Goal: Task Accomplishment & Management: Use online tool/utility

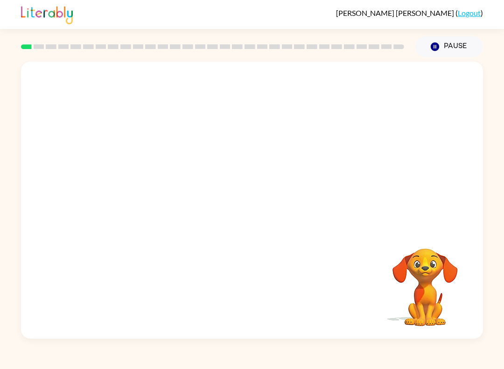
click at [417, 13] on span "[PERSON_NAME]" at bounding box center [395, 12] width 119 height 9
click at [437, 50] on icon "button" at bounding box center [435, 46] width 8 height 8
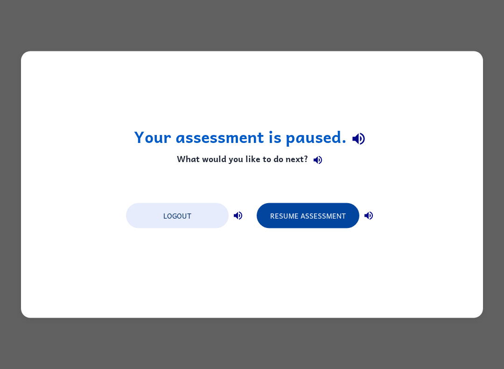
click at [335, 217] on button "Resume Assessment" at bounding box center [308, 215] width 103 height 25
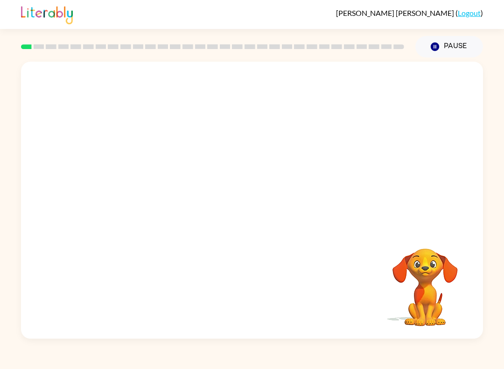
click at [417, 13] on span "[PERSON_NAME]" at bounding box center [395, 12] width 119 height 9
click at [469, 16] on link "Logout" at bounding box center [469, 12] width 23 height 9
click at [454, 54] on button "Pause Pause" at bounding box center [449, 46] width 68 height 21
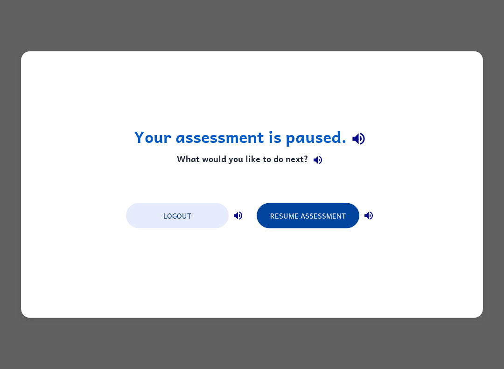
click at [328, 219] on button "Resume Assessment" at bounding box center [308, 215] width 103 height 25
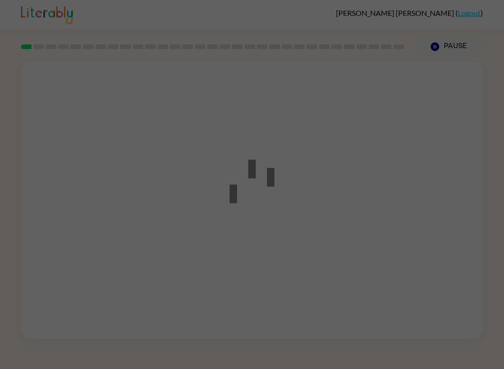
click at [252, 184] on div at bounding box center [252, 184] width 504 height 369
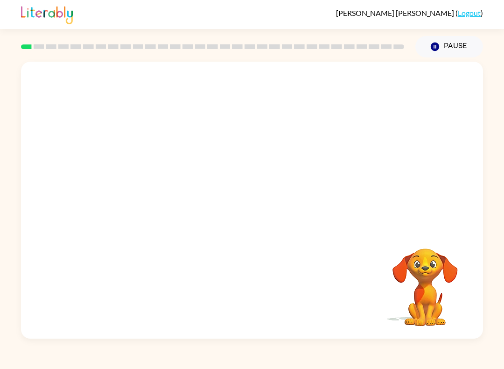
click at [417, 13] on span "[PERSON_NAME]" at bounding box center [395, 12] width 119 height 9
click at [255, 199] on icon "button" at bounding box center [252, 204] width 16 height 16
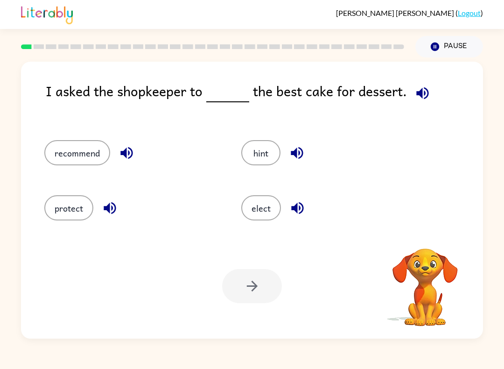
click at [425, 95] on icon "button" at bounding box center [422, 93] width 12 height 12
click at [63, 145] on button "recommend" at bounding box center [77, 152] width 66 height 25
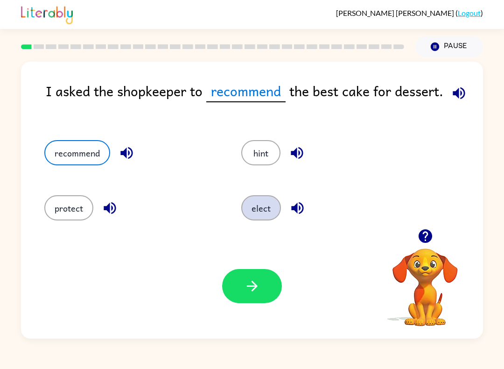
click at [255, 208] on button "elect" at bounding box center [261, 207] width 40 height 25
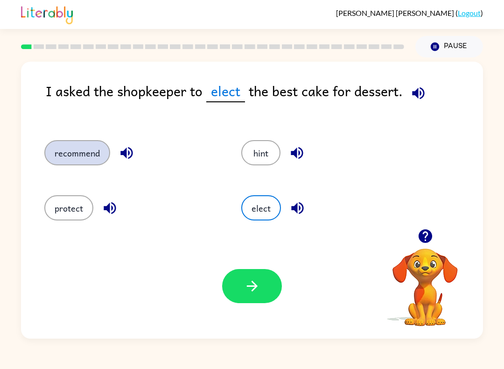
click at [70, 151] on button "recommend" at bounding box center [77, 152] width 66 height 25
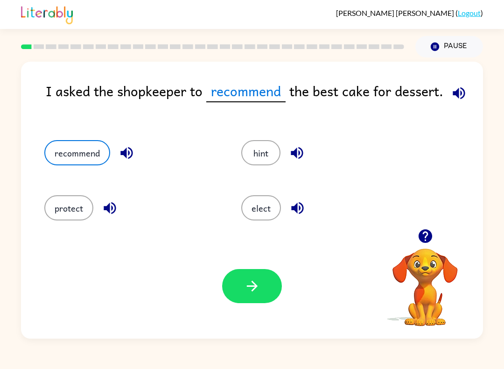
click at [274, 310] on div "Your browser must support playing .mp4 files to use Literably. Please try using…" at bounding box center [252, 285] width 462 height 105
click at [243, 296] on button "button" at bounding box center [252, 286] width 60 height 34
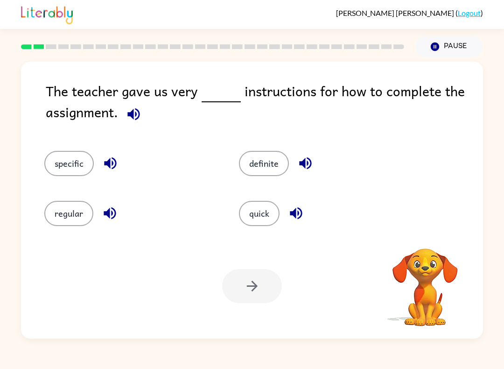
click at [135, 119] on icon "button" at bounding box center [134, 114] width 16 height 16
click at [263, 210] on button "quick" at bounding box center [259, 213] width 41 height 25
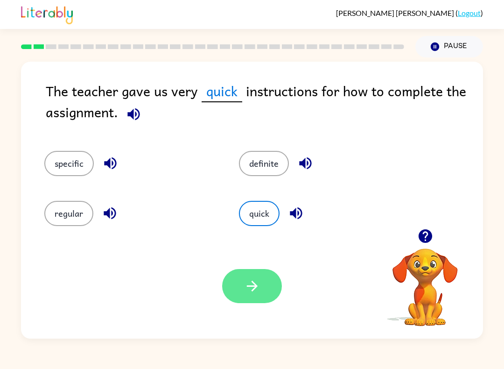
click at [272, 281] on button "button" at bounding box center [252, 286] width 60 height 34
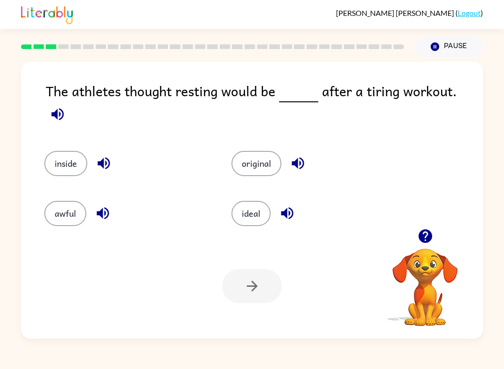
click at [63, 108] on icon "button" at bounding box center [57, 114] width 12 height 12
click at [66, 106] on icon "button" at bounding box center [57, 114] width 16 height 16
click at [48, 210] on button "awful" at bounding box center [65, 213] width 42 height 25
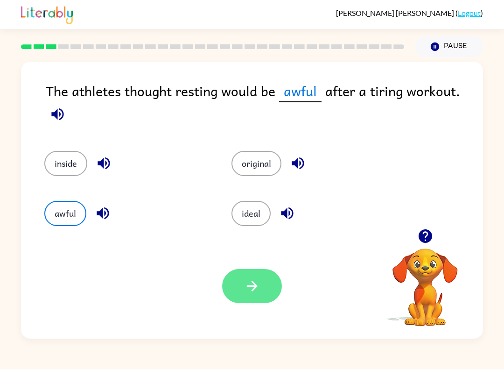
click at [264, 281] on button "button" at bounding box center [252, 286] width 60 height 34
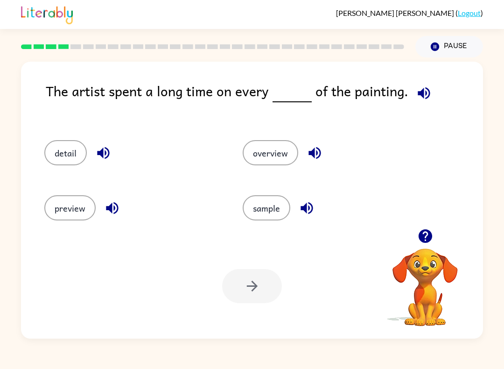
click at [424, 98] on icon "button" at bounding box center [424, 93] width 12 height 12
click at [53, 142] on button "detail" at bounding box center [65, 152] width 42 height 25
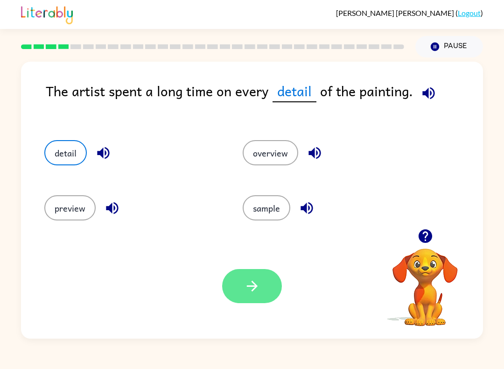
click at [244, 290] on icon "button" at bounding box center [252, 286] width 16 height 16
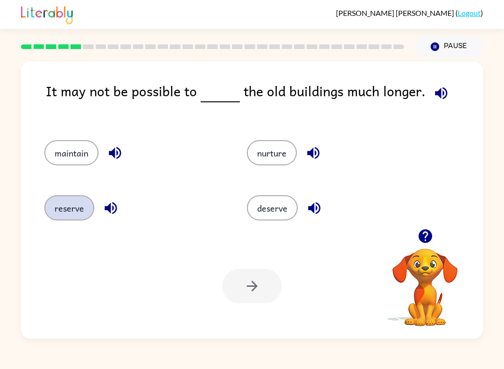
click at [78, 205] on button "reserve" at bounding box center [69, 207] width 50 height 25
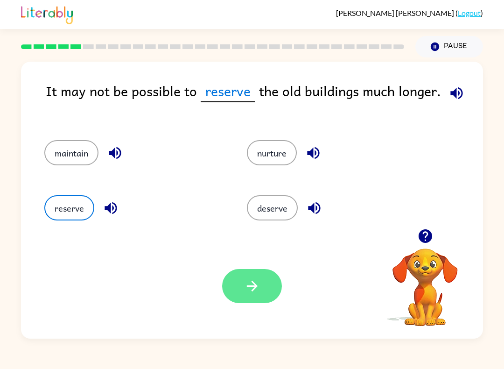
click at [244, 287] on icon "button" at bounding box center [252, 286] width 16 height 16
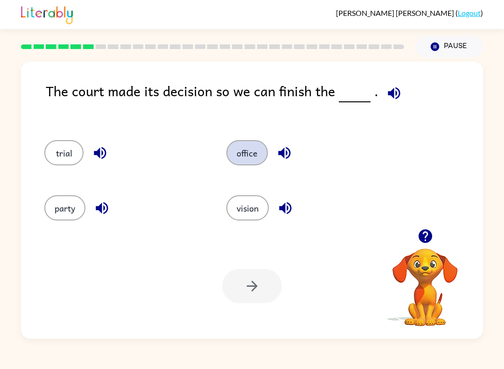
click at [267, 155] on button "office" at bounding box center [247, 152] width 42 height 25
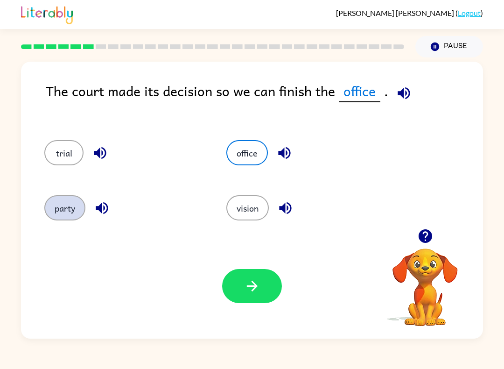
click at [56, 210] on button "party" at bounding box center [64, 207] width 41 height 25
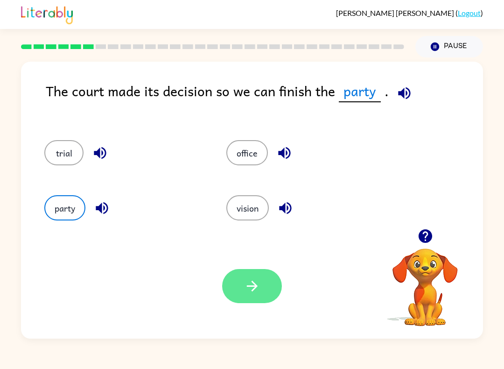
click at [247, 283] on icon "button" at bounding box center [252, 286] width 16 height 16
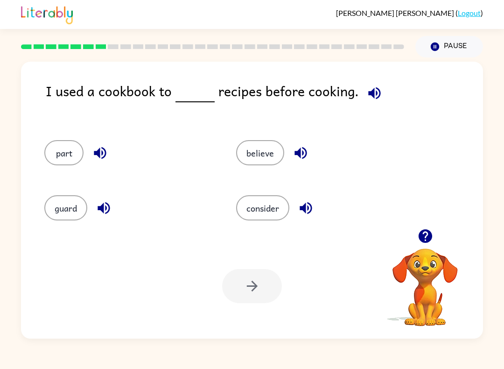
click at [266, 230] on div "consider" at bounding box center [314, 204] width 192 height 55
click at [257, 165] on button "believe" at bounding box center [260, 152] width 48 height 25
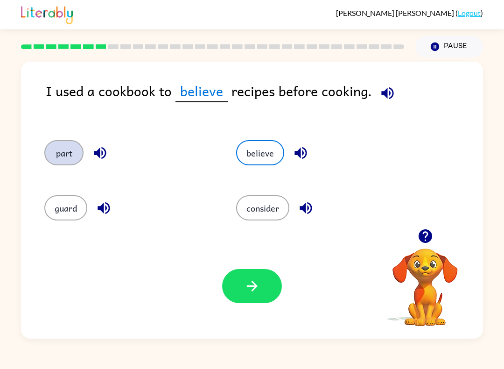
click at [65, 160] on button "part" at bounding box center [63, 152] width 39 height 25
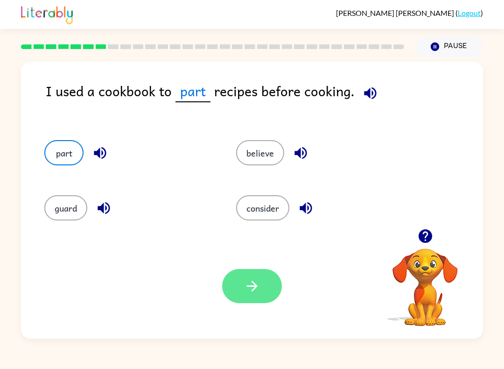
click at [250, 279] on icon "button" at bounding box center [252, 286] width 16 height 16
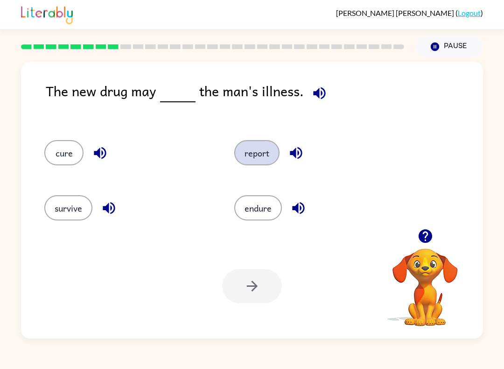
click at [255, 156] on button "report" at bounding box center [256, 152] width 45 height 25
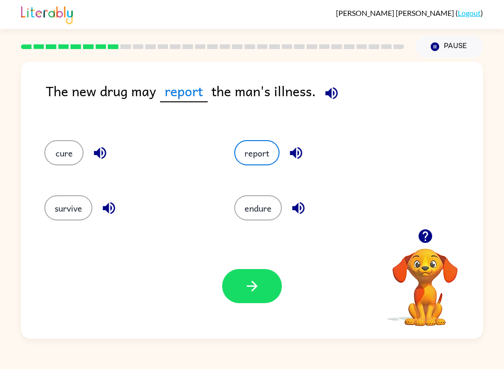
click at [265, 315] on div "Your browser must support playing .mp4 files to use Literably. Please try using…" at bounding box center [252, 285] width 462 height 105
click at [244, 310] on div "Your browser must support playing .mp4 files to use Literably. Please try using…" at bounding box center [252, 285] width 462 height 105
click at [244, 309] on div "Your browser must support playing .mp4 files to use Literably. Please try using…" at bounding box center [252, 285] width 462 height 105
click at [256, 285] on icon "button" at bounding box center [252, 286] width 16 height 16
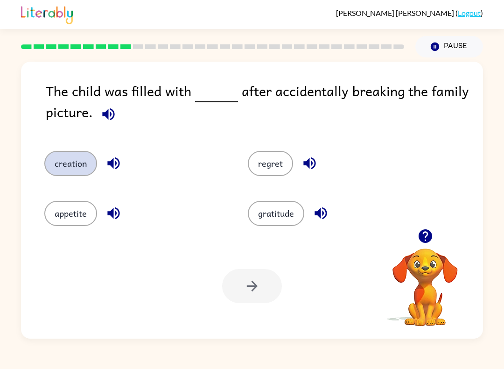
click at [87, 173] on button "creation" at bounding box center [70, 163] width 53 height 25
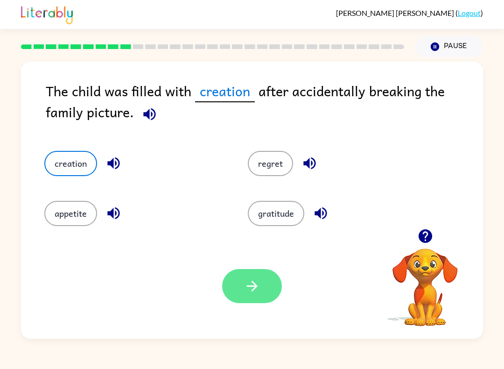
click at [260, 295] on button "button" at bounding box center [252, 286] width 60 height 34
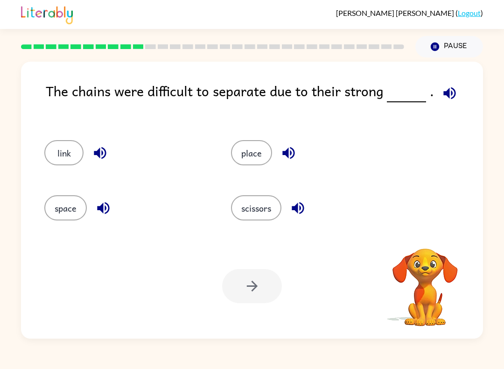
click at [417, 13] on span "[PERSON_NAME]" at bounding box center [395, 12] width 119 height 9
click at [280, 300] on div at bounding box center [252, 286] width 60 height 34
click at [439, 222] on div "link place space scissors" at bounding box center [251, 177] width 443 height 103
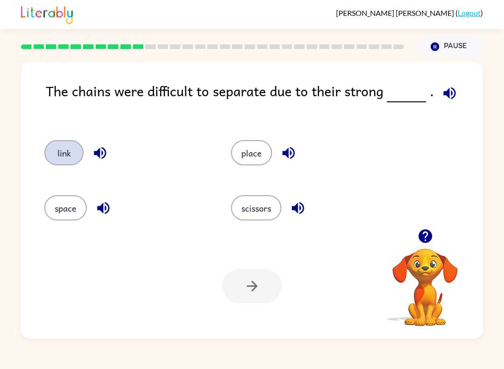
click at [50, 143] on button "link" at bounding box center [63, 152] width 39 height 25
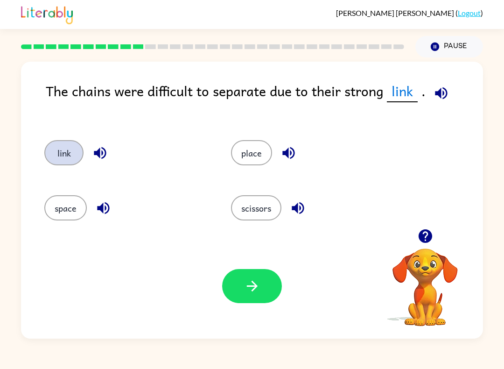
click at [70, 151] on button "link" at bounding box center [63, 152] width 39 height 25
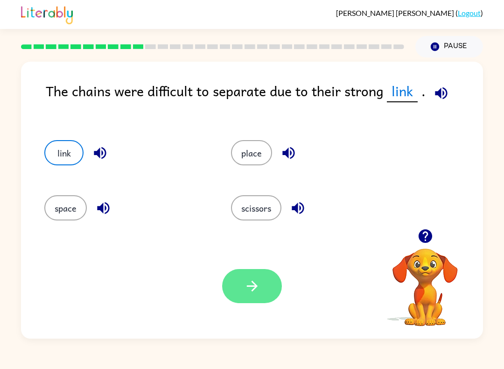
click at [256, 284] on icon "button" at bounding box center [252, 286] width 16 height 16
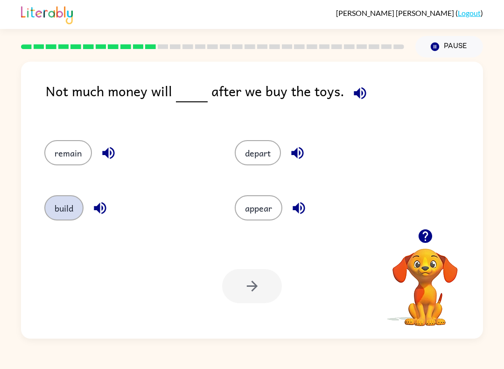
click at [71, 203] on button "build" at bounding box center [63, 207] width 39 height 25
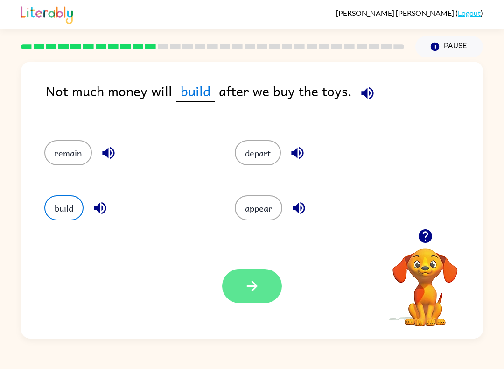
click at [253, 273] on button "button" at bounding box center [252, 286] width 60 height 34
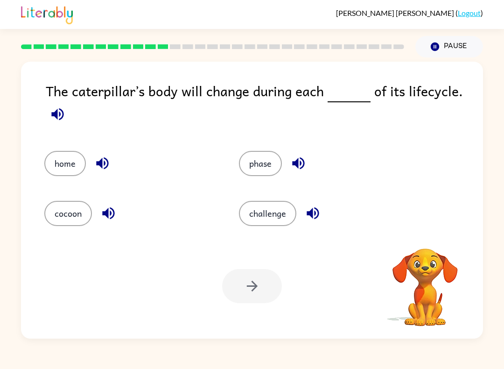
click at [282, 347] on div "Andre Avalos-Berlanga ( Logout ) Pause Pause The caterpillar’s body will change…" at bounding box center [252, 184] width 504 height 369
click at [263, 171] on button "phase" at bounding box center [260, 163] width 43 height 25
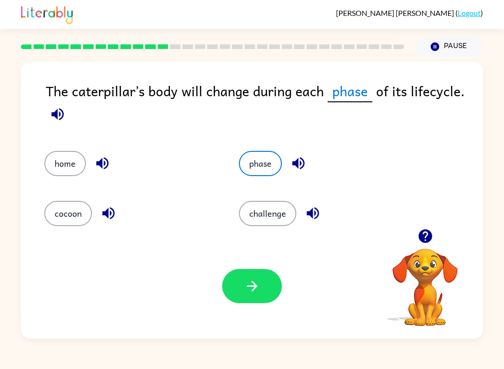
click at [60, 126] on button "button" at bounding box center [58, 114] width 24 height 24
click at [249, 291] on icon "button" at bounding box center [252, 286] width 16 height 16
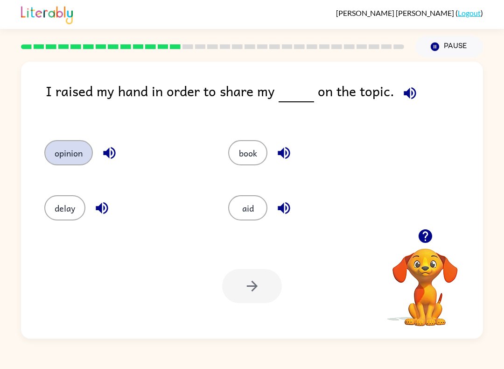
click at [74, 141] on button "opinion" at bounding box center [68, 152] width 49 height 25
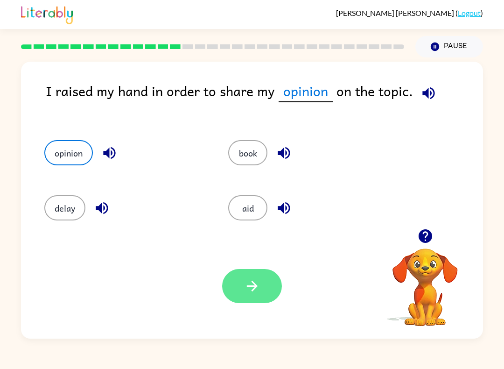
click at [250, 285] on icon "button" at bounding box center [252, 286] width 16 height 16
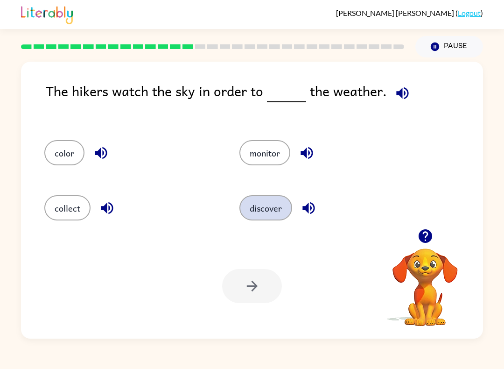
click at [272, 202] on button "discover" at bounding box center [265, 207] width 53 height 25
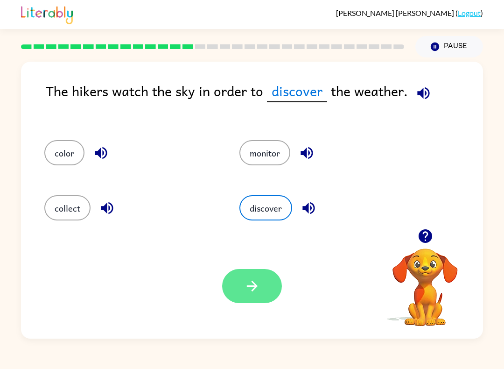
click at [242, 276] on button "button" at bounding box center [252, 286] width 60 height 34
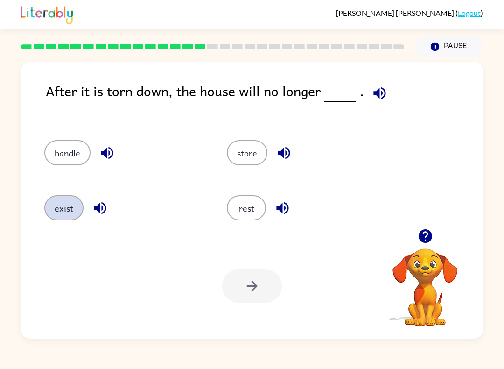
click at [62, 199] on button "exist" at bounding box center [63, 207] width 39 height 25
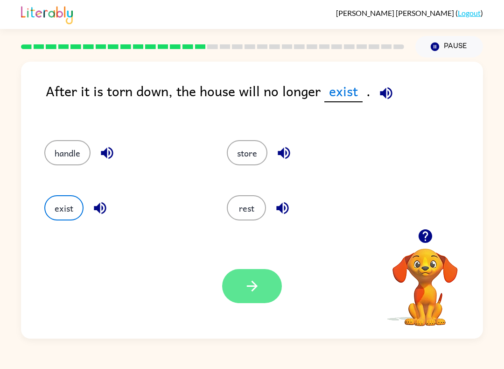
click at [255, 282] on icon "button" at bounding box center [252, 286] width 16 height 16
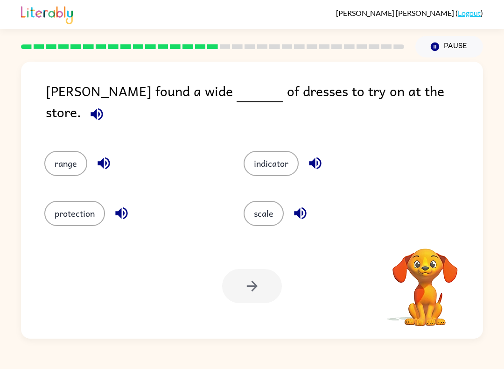
click at [287, 133] on div "indicator" at bounding box center [325, 158] width 199 height 50
click at [56, 154] on button "range" at bounding box center [65, 163] width 43 height 25
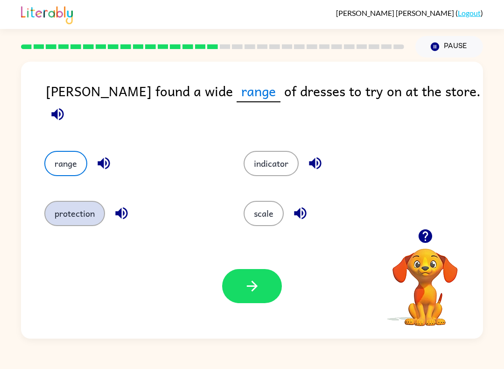
click at [54, 210] on button "protection" at bounding box center [74, 213] width 61 height 25
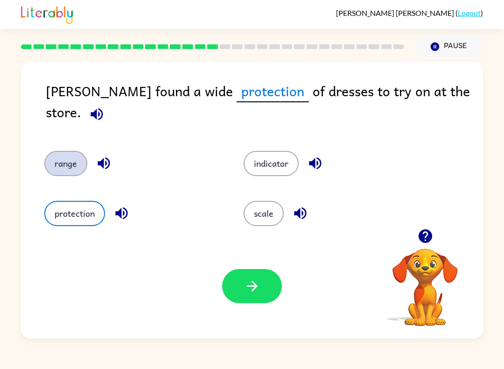
click at [56, 160] on button "range" at bounding box center [65, 163] width 43 height 25
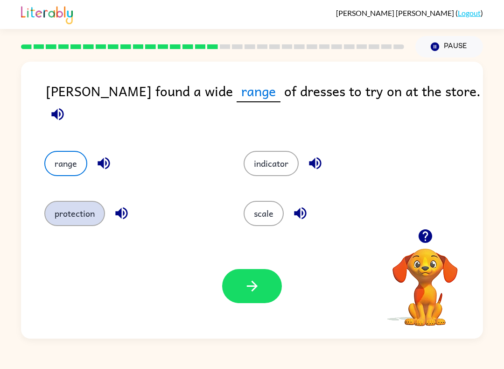
click at [82, 215] on button "protection" at bounding box center [74, 213] width 61 height 25
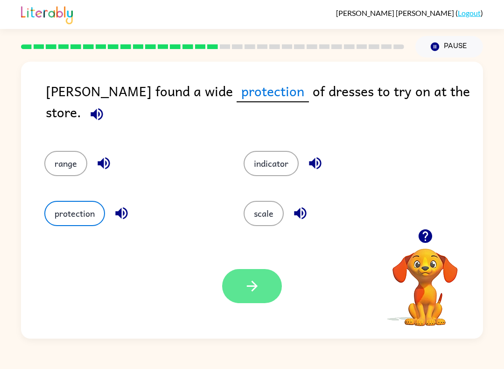
click at [233, 295] on button "button" at bounding box center [252, 286] width 60 height 34
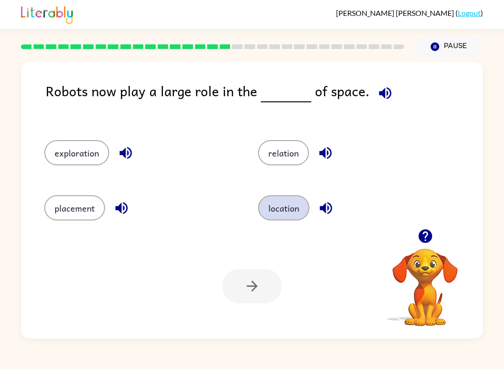
click at [307, 214] on button "location" at bounding box center [283, 207] width 51 height 25
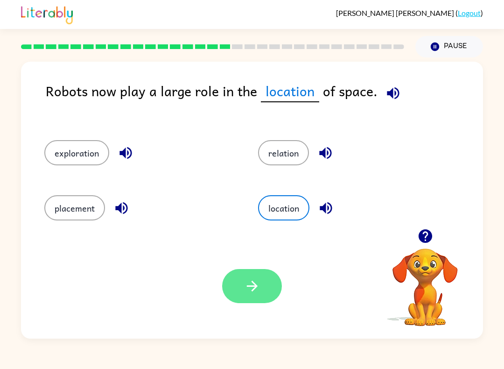
click at [240, 285] on button "button" at bounding box center [252, 286] width 60 height 34
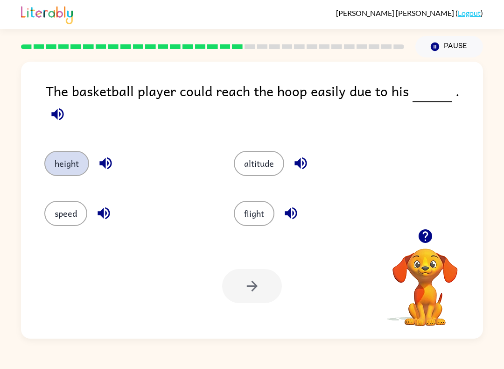
click at [55, 151] on button "height" at bounding box center [66, 163] width 45 height 25
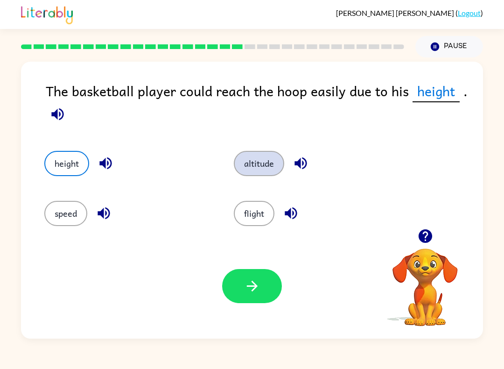
click at [261, 171] on button "altitude" at bounding box center [259, 163] width 50 height 25
click at [260, 171] on button "altitude" at bounding box center [259, 163] width 50 height 25
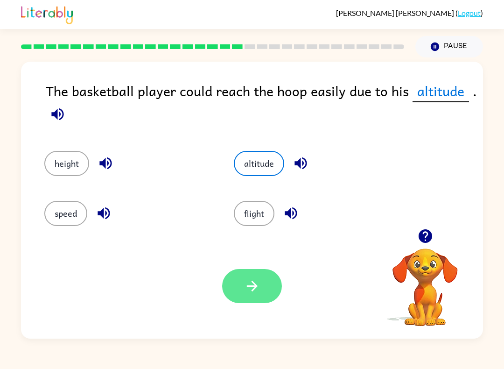
click at [264, 273] on button "button" at bounding box center [252, 286] width 60 height 34
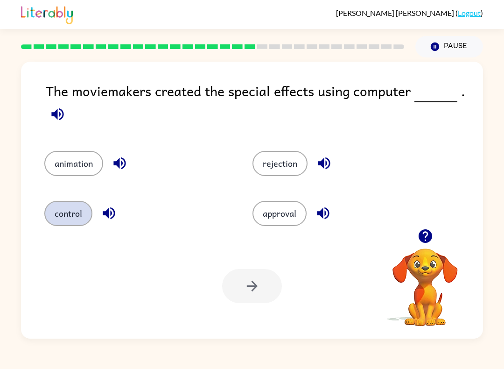
click at [54, 214] on button "control" at bounding box center [68, 213] width 48 height 25
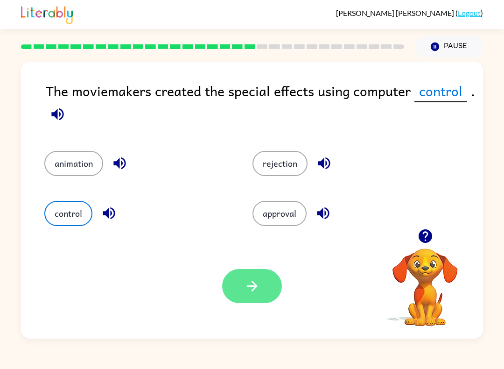
click at [261, 284] on button "button" at bounding box center [252, 286] width 60 height 34
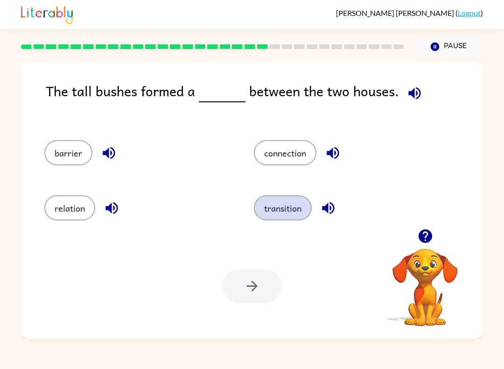
click at [290, 207] on button "transition" at bounding box center [283, 207] width 58 height 25
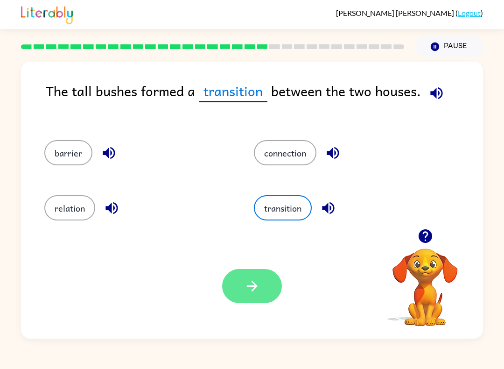
click at [249, 283] on icon "button" at bounding box center [252, 286] width 16 height 16
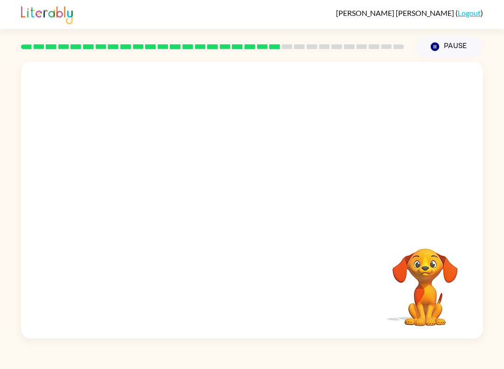
click at [484, 225] on div "Your browser must support playing .mp4 files to use Literably. Please try using…" at bounding box center [252, 197] width 504 height 281
click at [320, 56] on div at bounding box center [212, 46] width 394 height 33
click at [331, 53] on div at bounding box center [212, 46] width 394 height 33
click at [409, 147] on div at bounding box center [252, 145] width 462 height 167
click at [389, 212] on div at bounding box center [252, 145] width 462 height 167
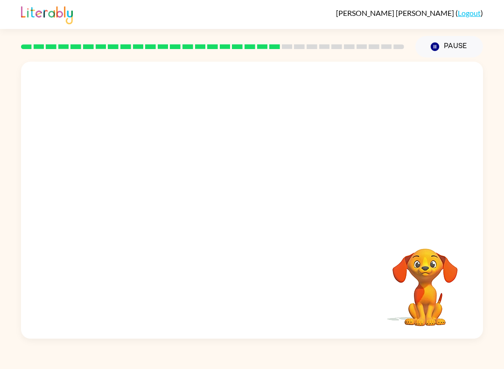
click at [322, 198] on video "Your browser must support playing .mp4 files to use Literably. Please try using…" at bounding box center [252, 145] width 462 height 167
click at [314, 210] on video "Your browser must support playing .mp4 files to use Literably. Please try using…" at bounding box center [252, 145] width 462 height 167
click at [246, 192] on video "Your browser must support playing .mp4 files to use Literably. Please try using…" at bounding box center [252, 145] width 462 height 167
click at [279, 195] on video "Your browser must support playing .mp4 files to use Literably. Please try using…" at bounding box center [252, 145] width 462 height 167
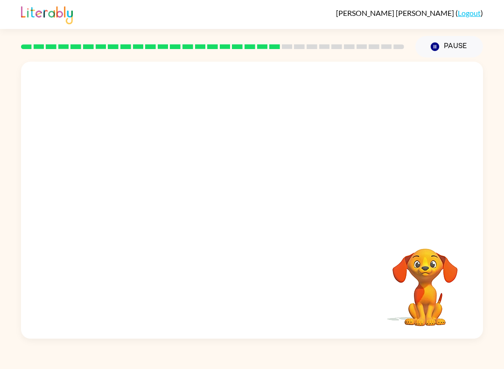
click at [277, 208] on video "Your browser must support playing .mp4 files to use Literably. Please try using…" at bounding box center [252, 145] width 462 height 167
click at [323, 192] on video "Your browser must support playing .mp4 files to use Literably. Please try using…" at bounding box center [252, 145] width 462 height 167
click at [348, 214] on video "Your browser must support playing .mp4 files to use Literably. Please try using…" at bounding box center [252, 145] width 462 height 167
click at [300, 215] on video "Your browser must support playing .mp4 files to use Literably. Please try using…" at bounding box center [252, 145] width 462 height 167
click at [297, 218] on video "Your browser must support playing .mp4 files to use Literably. Please try using…" at bounding box center [252, 145] width 462 height 167
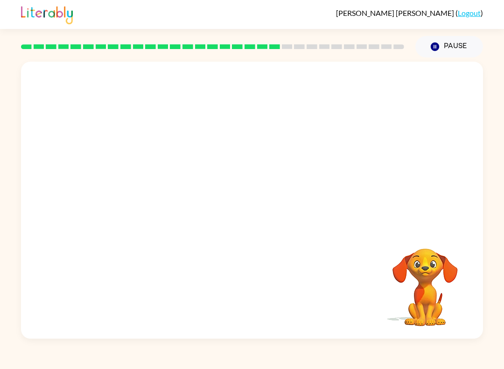
click at [296, 217] on video "Your browser must support playing .mp4 files to use Literably. Please try using…" at bounding box center [252, 145] width 462 height 167
click at [314, 193] on video "Your browser must support playing .mp4 files to use Literably. Please try using…" at bounding box center [252, 145] width 462 height 167
click at [243, 209] on video "Your browser must support playing .mp4 files to use Literably. Please try using…" at bounding box center [252, 145] width 462 height 167
click at [326, 210] on video "Your browser must support playing .mp4 files to use Literably. Please try using…" at bounding box center [252, 145] width 462 height 167
click at [315, 199] on video "Your browser must support playing .mp4 files to use Literably. Please try using…" at bounding box center [252, 145] width 462 height 167
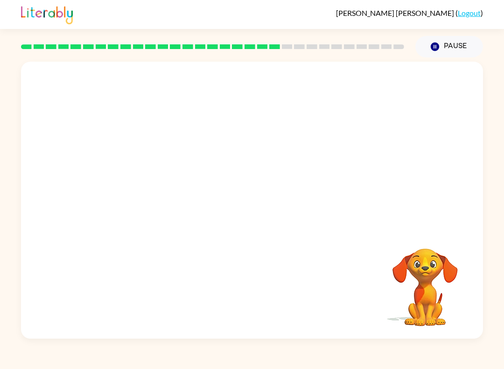
click at [353, 208] on video "Your browser must support playing .mp4 files to use Literably. Please try using…" at bounding box center [252, 145] width 462 height 167
click at [328, 211] on div at bounding box center [252, 200] width 462 height 277
click at [283, 211] on div at bounding box center [252, 200] width 462 height 277
click at [261, 208] on button "button" at bounding box center [252, 205] width 60 height 34
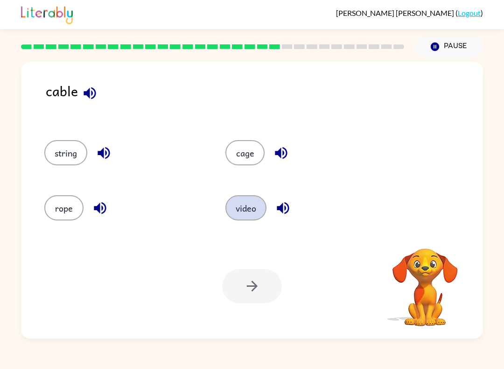
click at [265, 207] on button "video" at bounding box center [245, 207] width 41 height 25
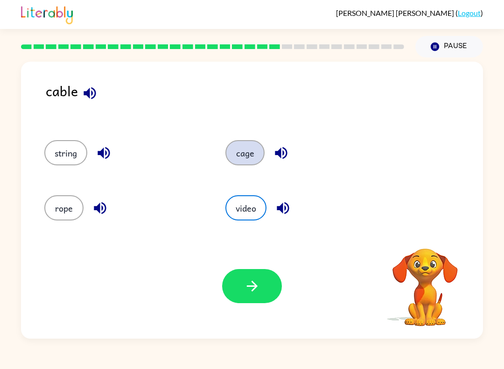
click at [252, 150] on button "cage" at bounding box center [244, 152] width 39 height 25
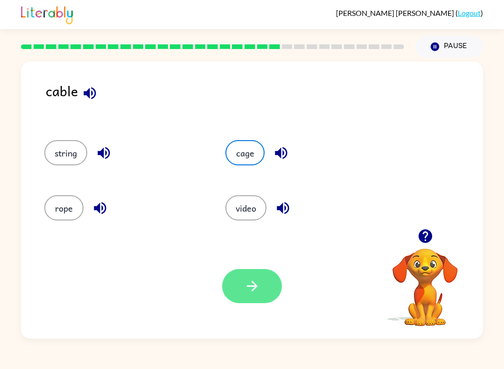
click at [244, 291] on icon "button" at bounding box center [252, 286] width 16 height 16
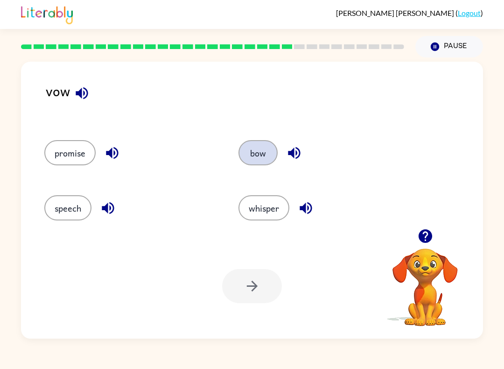
click at [274, 149] on button "bow" at bounding box center [257, 152] width 39 height 25
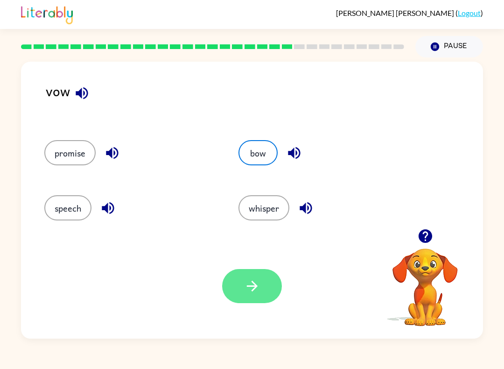
click at [239, 301] on button "button" at bounding box center [252, 286] width 60 height 34
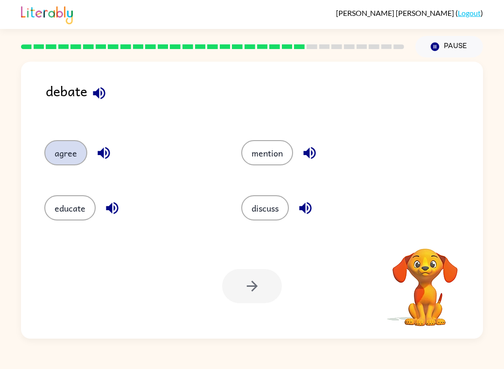
click at [73, 156] on button "agree" at bounding box center [65, 152] width 43 height 25
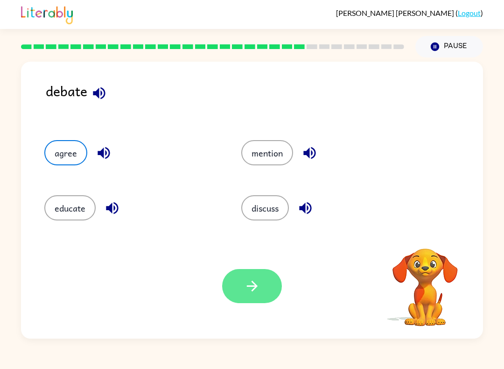
click at [239, 285] on button "button" at bounding box center [252, 286] width 60 height 34
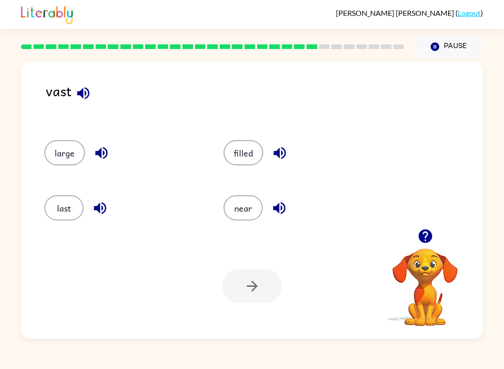
click at [30, 201] on div "last" at bounding box center [116, 204] width 179 height 55
click at [67, 217] on button "last" at bounding box center [63, 207] width 39 height 25
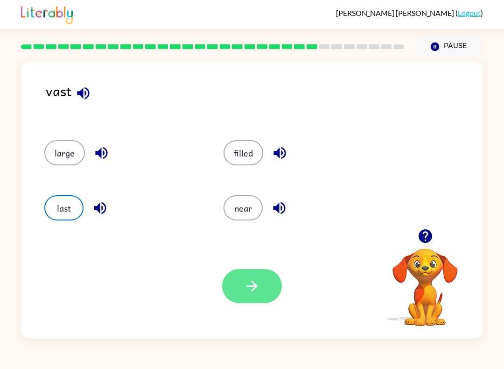
click at [235, 279] on button "button" at bounding box center [252, 286] width 60 height 34
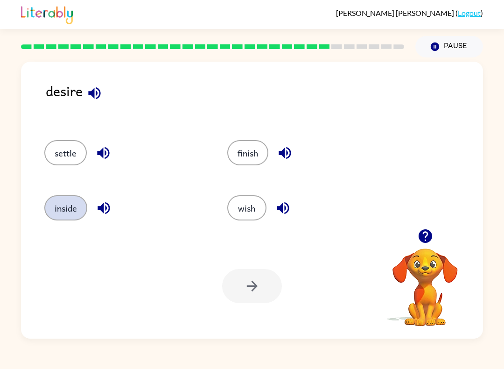
click at [58, 216] on button "inside" at bounding box center [65, 207] width 43 height 25
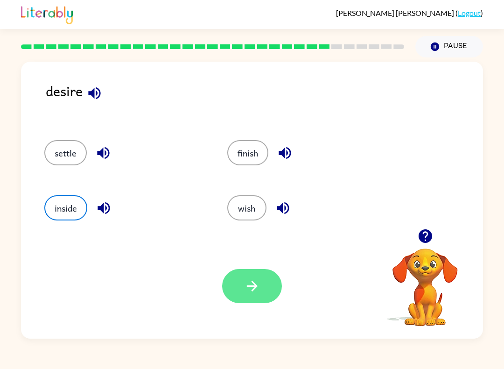
click at [243, 287] on button "button" at bounding box center [252, 286] width 60 height 34
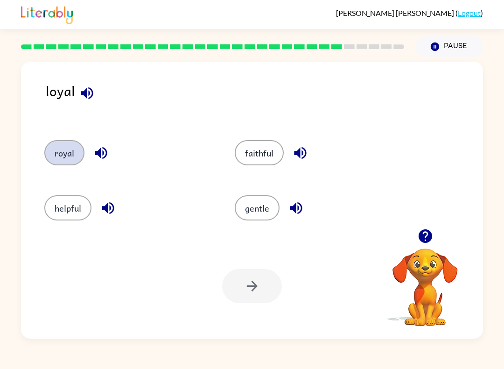
click at [57, 150] on button "royal" at bounding box center [64, 152] width 40 height 25
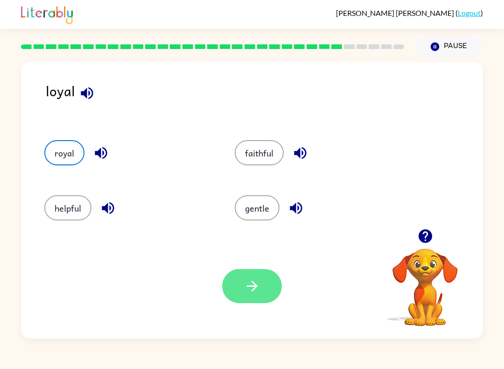
click at [270, 287] on button "button" at bounding box center [252, 286] width 60 height 34
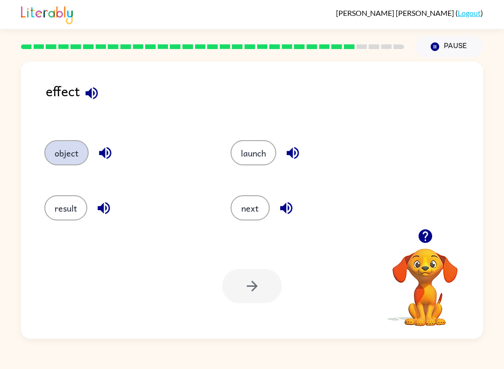
click at [67, 149] on button "object" at bounding box center [66, 152] width 44 height 25
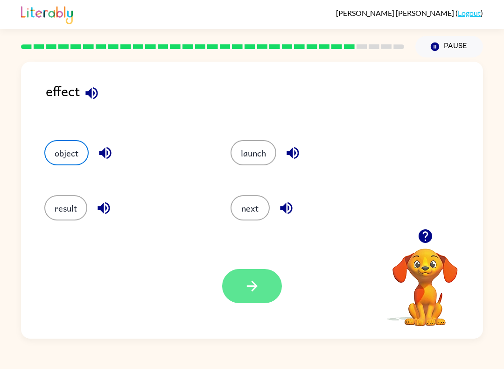
click at [262, 290] on button "button" at bounding box center [252, 286] width 60 height 34
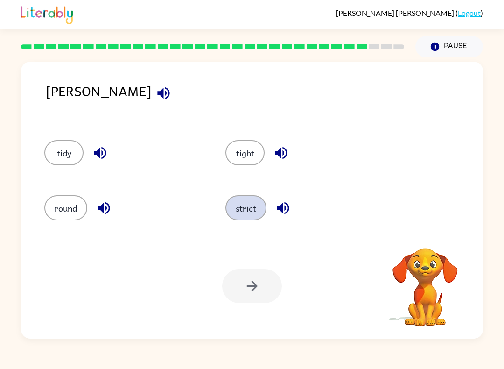
click at [241, 196] on button "strict" at bounding box center [245, 207] width 41 height 25
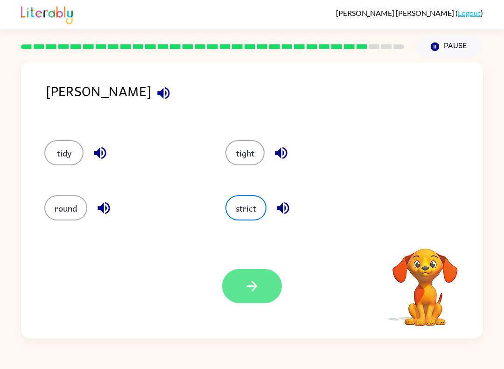
click at [259, 282] on icon "button" at bounding box center [252, 286] width 16 height 16
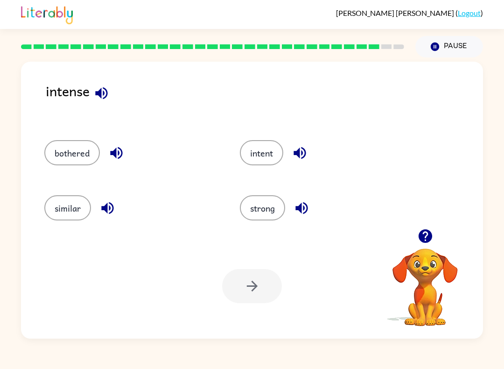
click at [280, 141] on div "intent" at bounding box center [327, 152] width 174 height 25
click at [266, 157] on button "intent" at bounding box center [261, 152] width 43 height 25
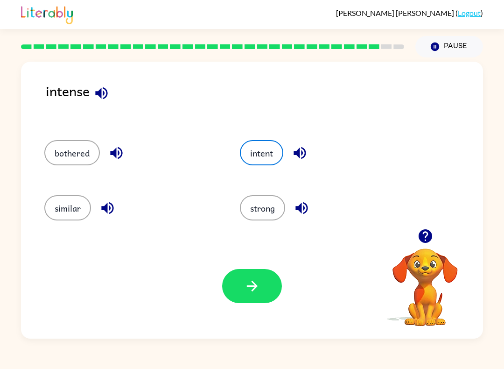
click at [257, 261] on div "Your browser must support playing .mp4 files to use Literably. Please try using…" at bounding box center [252, 285] width 462 height 105
click at [256, 300] on button "button" at bounding box center [252, 286] width 60 height 34
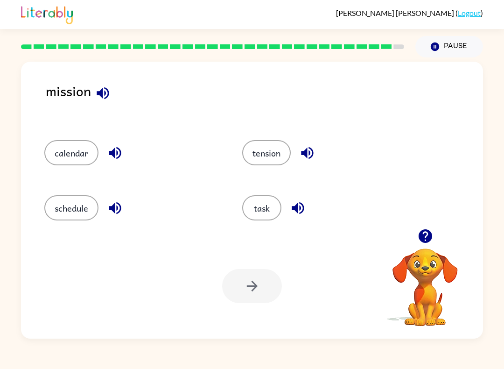
click at [289, 127] on div "tension" at bounding box center [323, 149] width 198 height 55
click at [266, 161] on button "tension" at bounding box center [266, 152] width 49 height 25
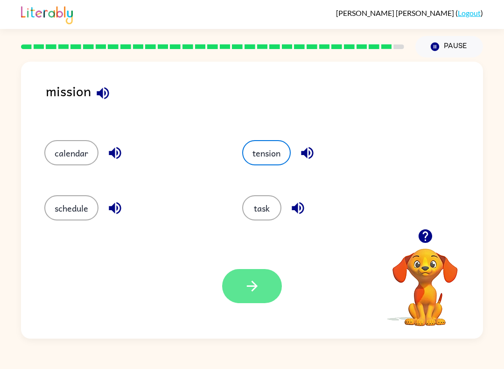
click at [239, 279] on button "button" at bounding box center [252, 286] width 60 height 34
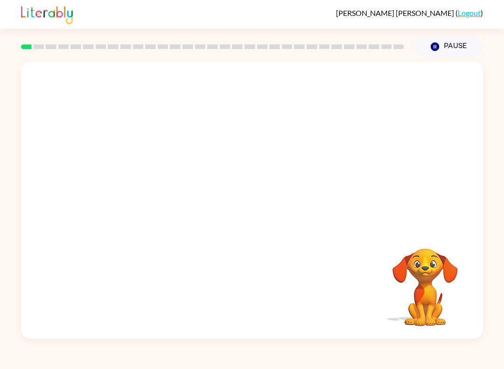
click at [417, 13] on span "[PERSON_NAME]" at bounding box center [395, 12] width 119 height 9
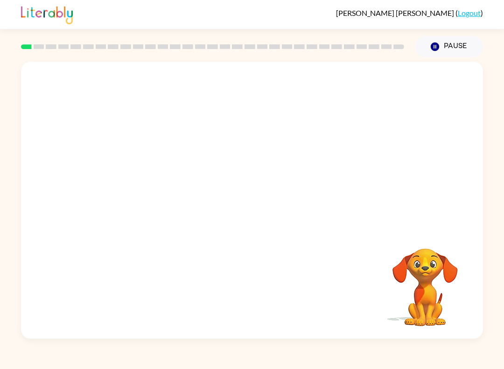
click at [417, 13] on span "[PERSON_NAME]" at bounding box center [395, 12] width 119 height 9
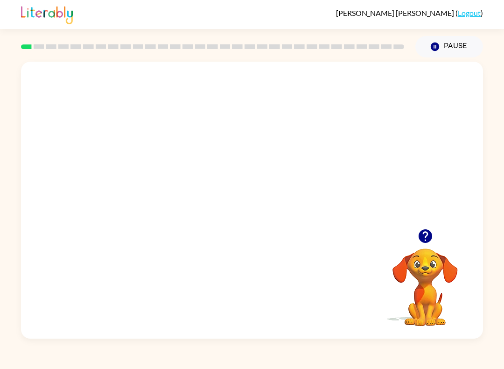
click at [386, 168] on video "Your browser must support playing .mp4 files to use Literably. Please try using…" at bounding box center [252, 145] width 462 height 167
click at [383, 137] on video "Your browser must support playing .mp4 files to use Literably. Please try using…" at bounding box center [252, 145] width 462 height 167
click at [267, 201] on div at bounding box center [252, 205] width 60 height 34
click at [267, 200] on div at bounding box center [252, 205] width 60 height 34
click at [259, 181] on div at bounding box center [252, 200] width 462 height 277
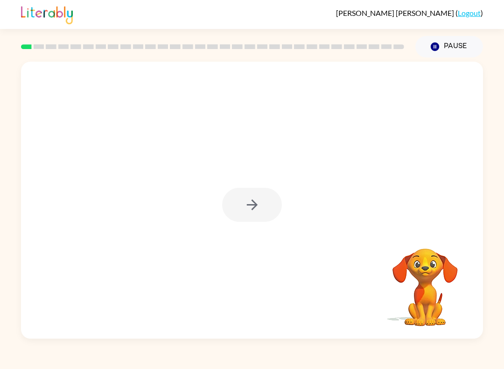
click at [247, 196] on div at bounding box center [252, 205] width 60 height 34
click at [262, 217] on div at bounding box center [252, 205] width 60 height 34
click at [258, 210] on div at bounding box center [252, 205] width 60 height 34
click at [261, 230] on div at bounding box center [252, 200] width 462 height 277
click at [260, 230] on div at bounding box center [252, 200] width 462 height 277
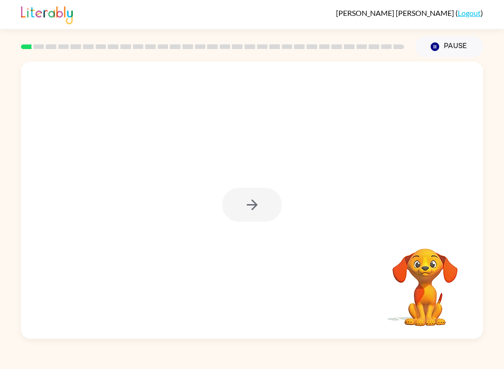
click at [267, 211] on div at bounding box center [252, 205] width 60 height 34
click at [243, 212] on button "button" at bounding box center [252, 205] width 60 height 34
click at [242, 212] on div at bounding box center [252, 205] width 60 height 34
click at [255, 217] on div at bounding box center [252, 145] width 462 height 167
click at [417, 13] on span "[PERSON_NAME]" at bounding box center [395, 12] width 119 height 9
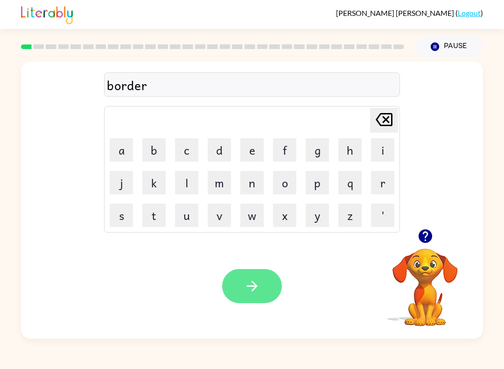
click at [241, 301] on button "button" at bounding box center [252, 286] width 60 height 34
click at [268, 285] on button "button" at bounding box center [252, 286] width 60 height 34
click at [255, 296] on button "button" at bounding box center [252, 286] width 60 height 34
click at [259, 290] on icon "button" at bounding box center [252, 286] width 16 height 16
click at [250, 302] on button "button" at bounding box center [252, 286] width 60 height 34
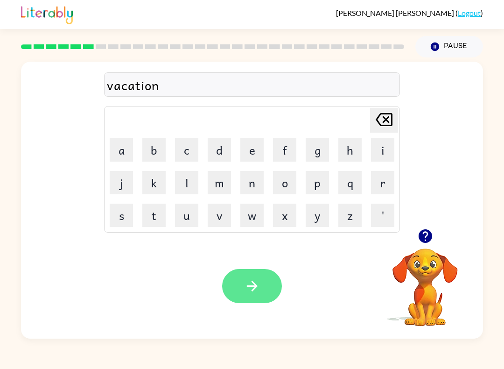
click at [253, 290] on icon "button" at bounding box center [251, 285] width 11 height 11
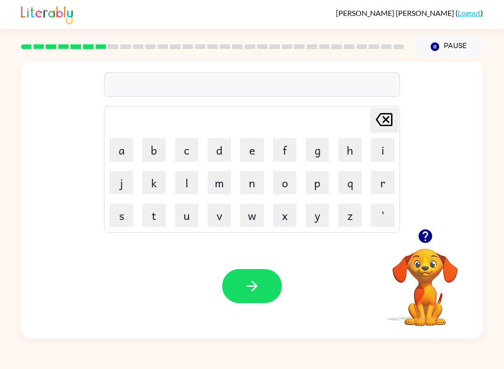
click at [428, 245] on button "button" at bounding box center [426, 236] width 24 height 24
click at [250, 275] on button "button" at bounding box center [252, 286] width 60 height 34
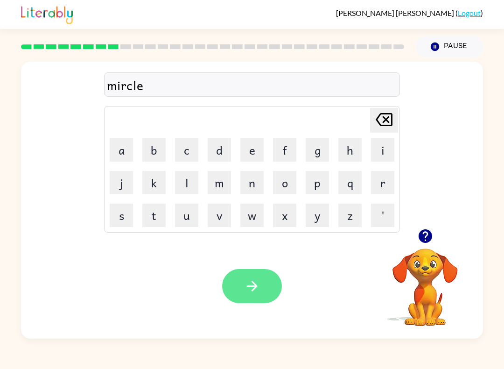
click at [246, 284] on icon "button" at bounding box center [252, 286] width 16 height 16
click at [246, 289] on icon "button" at bounding box center [252, 286] width 16 height 16
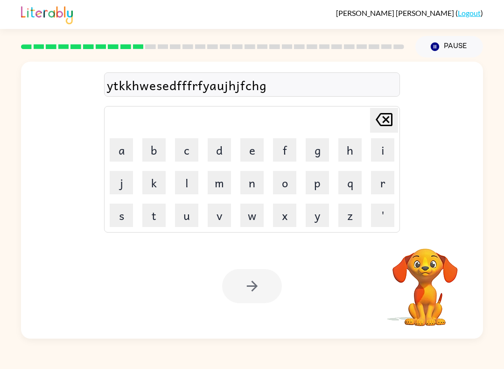
click at [417, 13] on span "[PERSON_NAME]" at bounding box center [395, 12] width 119 height 9
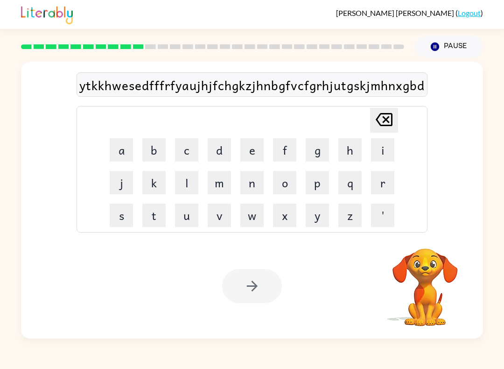
click at [417, 13] on span "[PERSON_NAME]" at bounding box center [395, 12] width 119 height 9
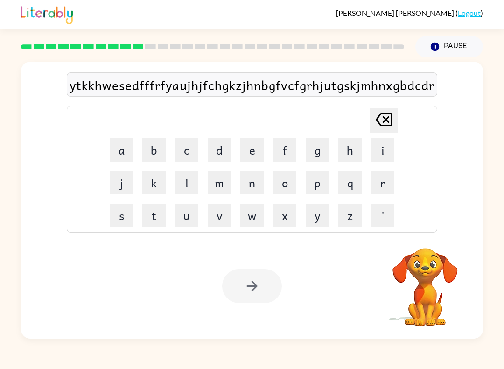
click at [417, 13] on span "[PERSON_NAME]" at bounding box center [395, 12] width 119 height 9
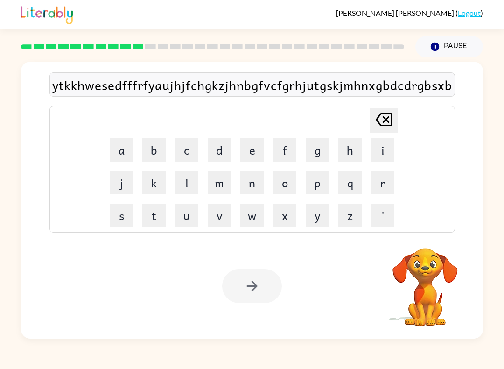
click at [417, 13] on span "[PERSON_NAME]" at bounding box center [395, 12] width 119 height 9
click at [113, 287] on div "Your browser must support playing .mp4 files to use Literably. Please try using…" at bounding box center [252, 285] width 462 height 105
click at [112, 287] on div "Your browser must support playing .mp4 files to use Literably. Please try using…" at bounding box center [252, 285] width 462 height 105
click at [127, 290] on div "Your browser must support playing .mp4 files to use Literably. Please try using…" at bounding box center [252, 285] width 462 height 105
click at [302, 348] on div "[PERSON_NAME] ( Logout ) Pause Pause ytkkhwesedfffrfyaujhjfchgkzjhnbgfvcfgrhjut…" at bounding box center [252, 184] width 504 height 369
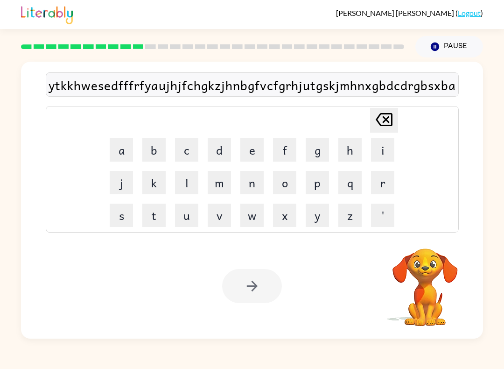
click at [30, 235] on div "Your browser must support playing .mp4 files to use Literably. Please try using…" at bounding box center [252, 285] width 462 height 105
click at [164, 191] on button "k" at bounding box center [153, 182] width 23 height 23
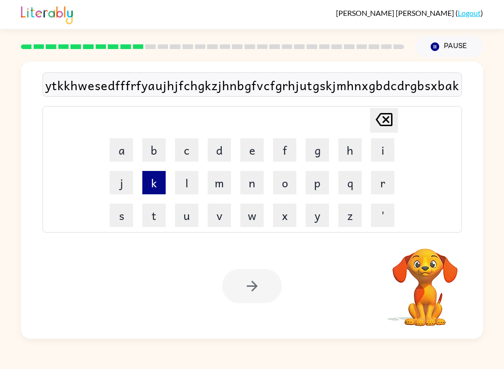
click at [168, 196] on td "k" at bounding box center [154, 183] width 32 height 32
click at [328, 144] on button "g" at bounding box center [317, 149] width 23 height 23
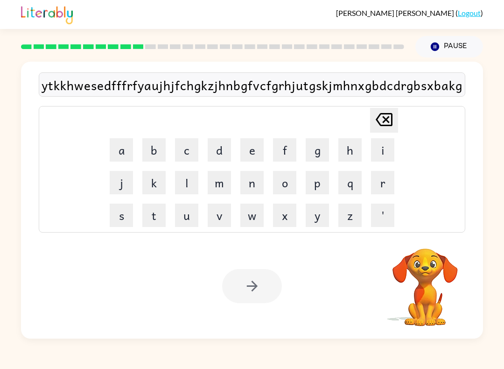
click at [177, 228] on td "u" at bounding box center [187, 215] width 32 height 32
